Goal: Task Accomplishment & Management: Manage account settings

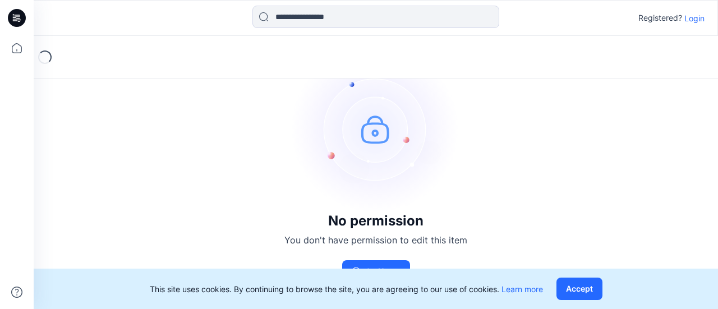
click at [692, 18] on p "Login" at bounding box center [694, 18] width 20 height 12
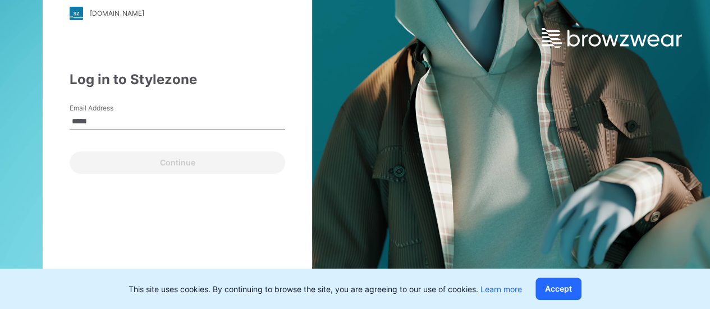
type input "**********"
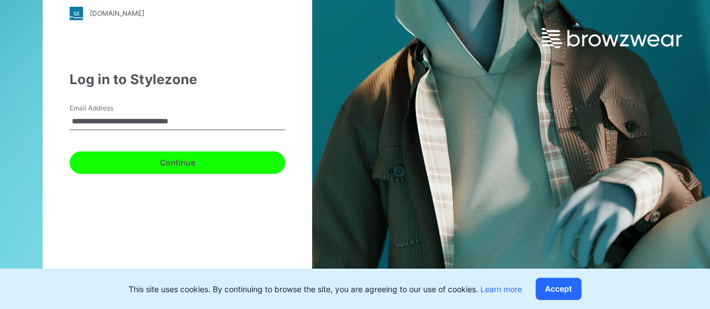
click at [214, 161] on button "Continue" at bounding box center [177, 162] width 215 height 22
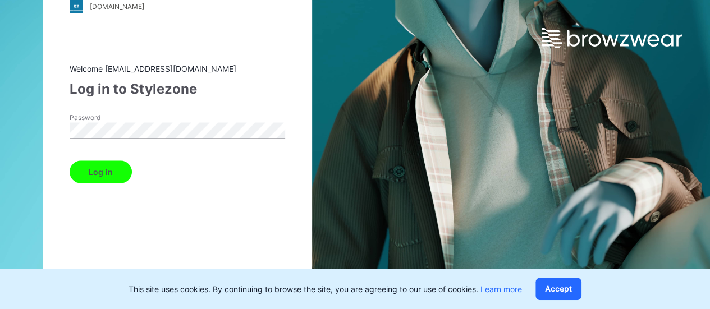
click at [70, 160] on button "Log in" at bounding box center [101, 171] width 62 height 22
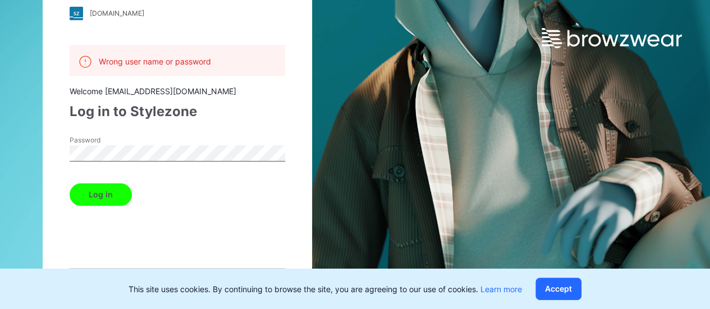
click at [70, 183] on button "Log in" at bounding box center [101, 194] width 62 height 22
click at [43, 162] on div "[DOMAIN_NAME] Loading... Wrong user name or password Welcome [EMAIL_ADDRESS][DO…" at bounding box center [177, 154] width 355 height 309
click at [70, 183] on button "Log in" at bounding box center [101, 194] width 62 height 22
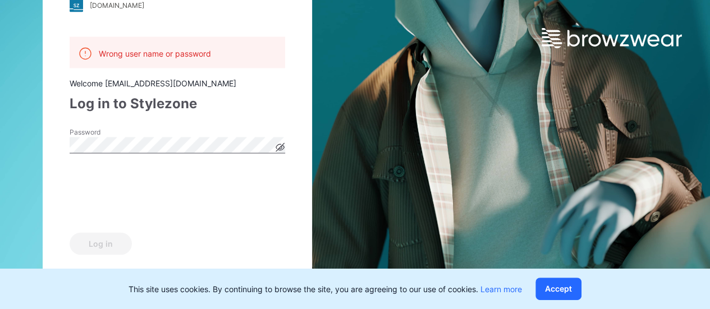
click at [284, 150] on icon at bounding box center [280, 147] width 8 height 6
click at [123, 228] on div "Log in" at bounding box center [177, 241] width 215 height 27
click at [118, 241] on button "Log in" at bounding box center [101, 243] width 62 height 22
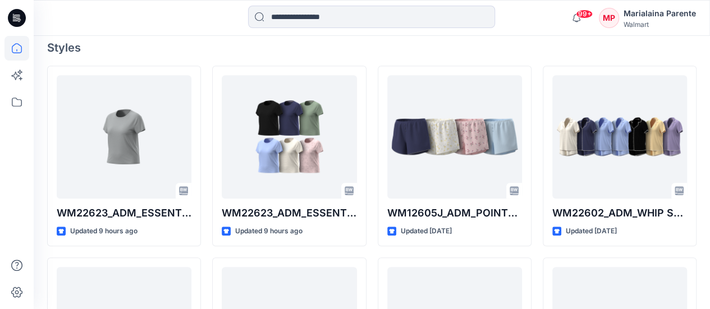
scroll to position [307, 0]
